Goal: Information Seeking & Learning: Learn about a topic

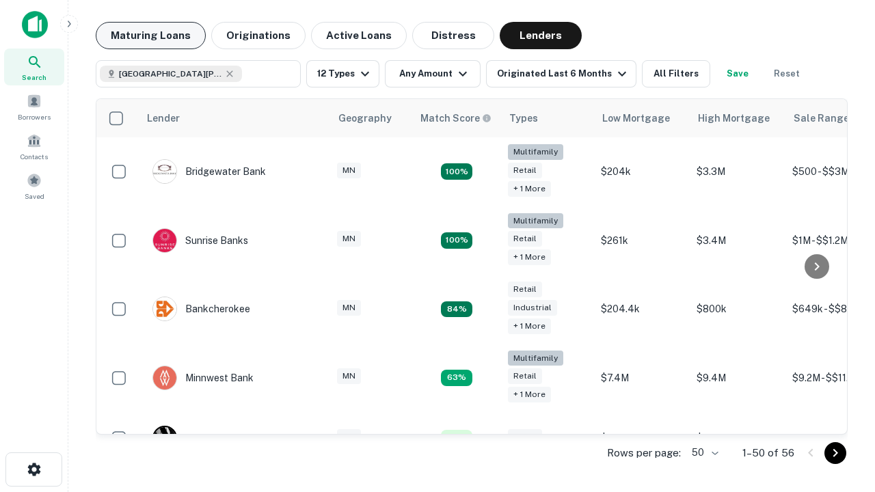
click at [150, 36] on button "Maturing Loans" at bounding box center [151, 35] width 110 height 27
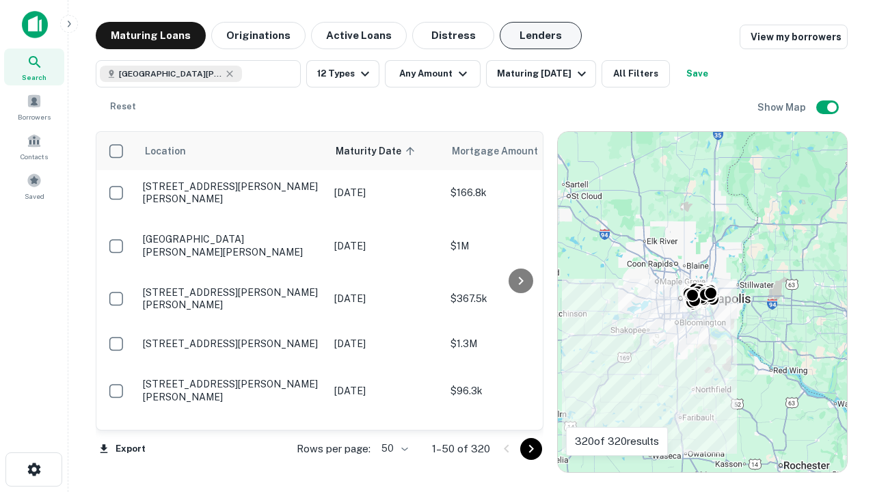
click at [541, 36] on button "Lenders" at bounding box center [541, 35] width 82 height 27
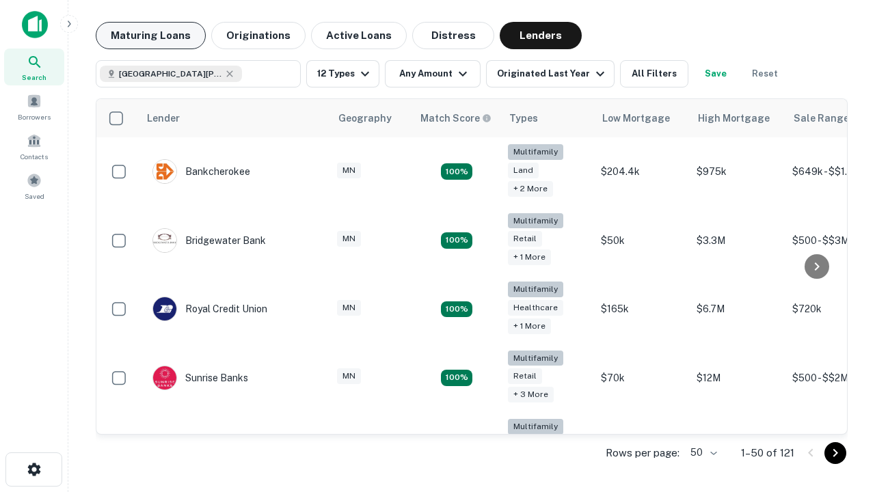
click at [150, 36] on button "Maturing Loans" at bounding box center [151, 35] width 110 height 27
